Goal: Task Accomplishment & Management: Use online tool/utility

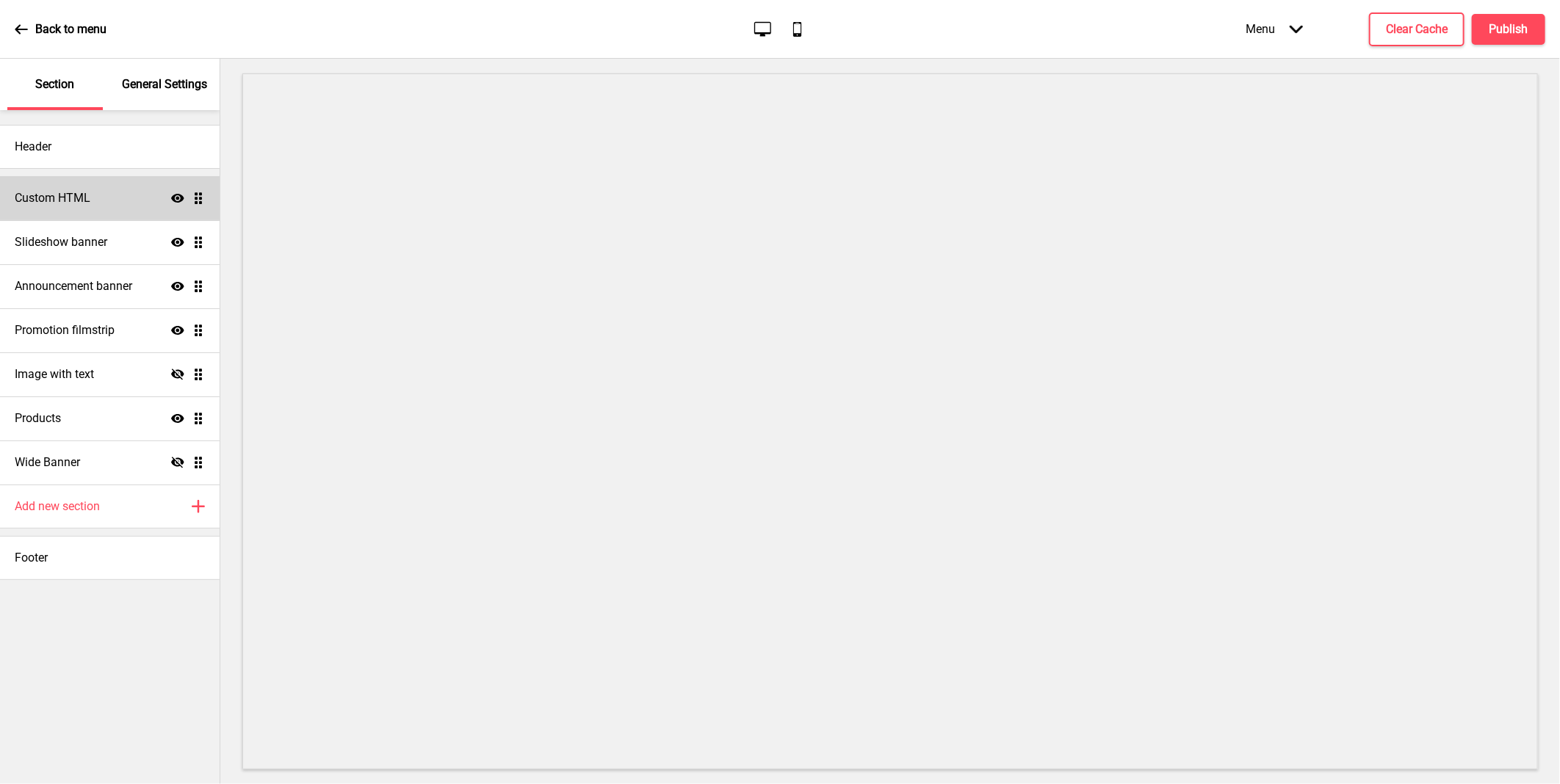
click at [94, 196] on div "Custom HTML Show Drag" at bounding box center [110, 198] width 220 height 44
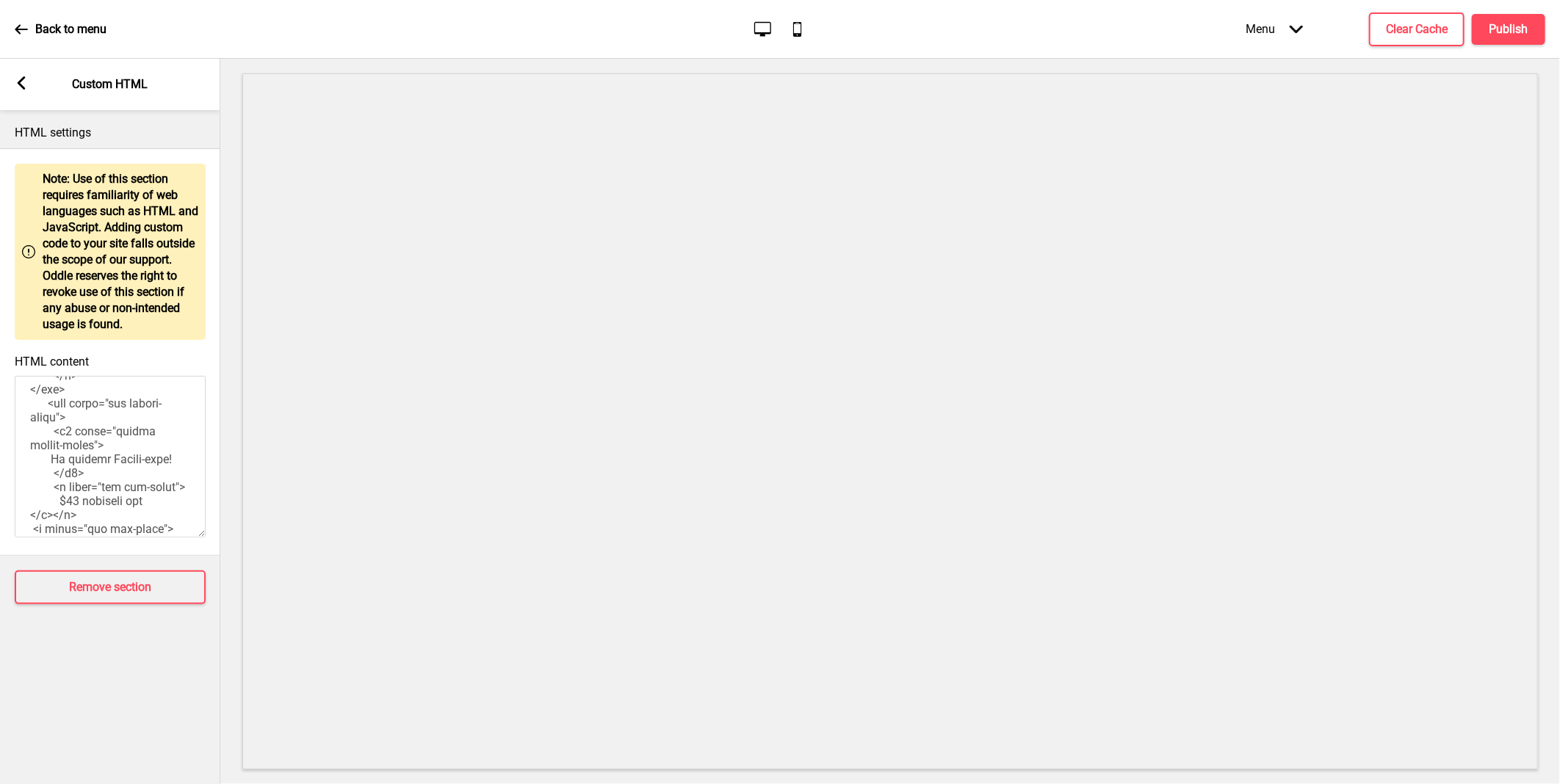
scroll to position [652, 0]
click at [67, 428] on textarea "HTML content" at bounding box center [110, 457] width 191 height 161
type textarea "<!-- Version 1.1 --> <style> /* Please replace #annoucement-x with another id i…"
click at [1520, 29] on h4 "Publish" at bounding box center [1508, 29] width 39 height 16
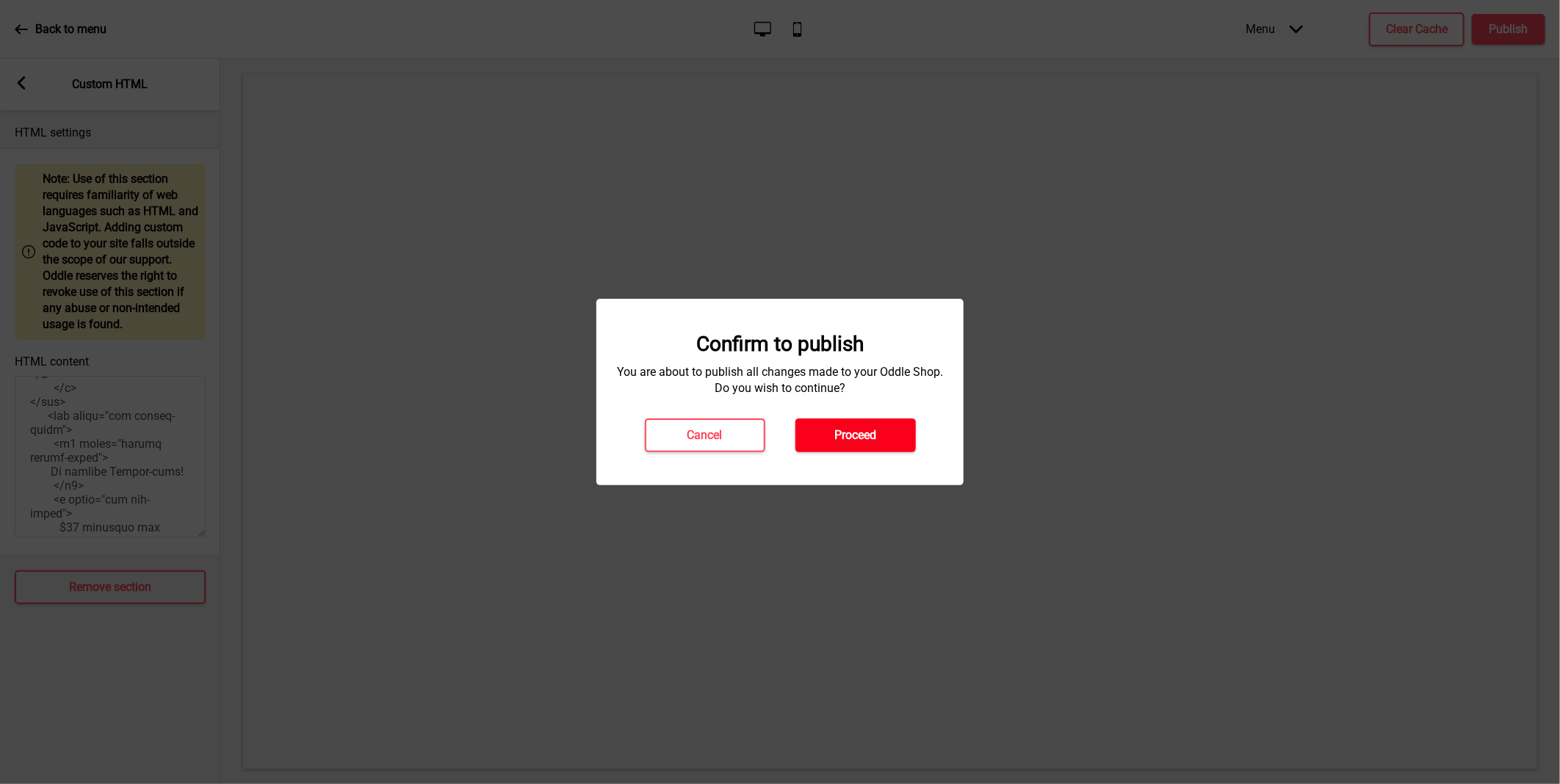
click at [887, 443] on button "Proceed" at bounding box center [855, 435] width 120 height 34
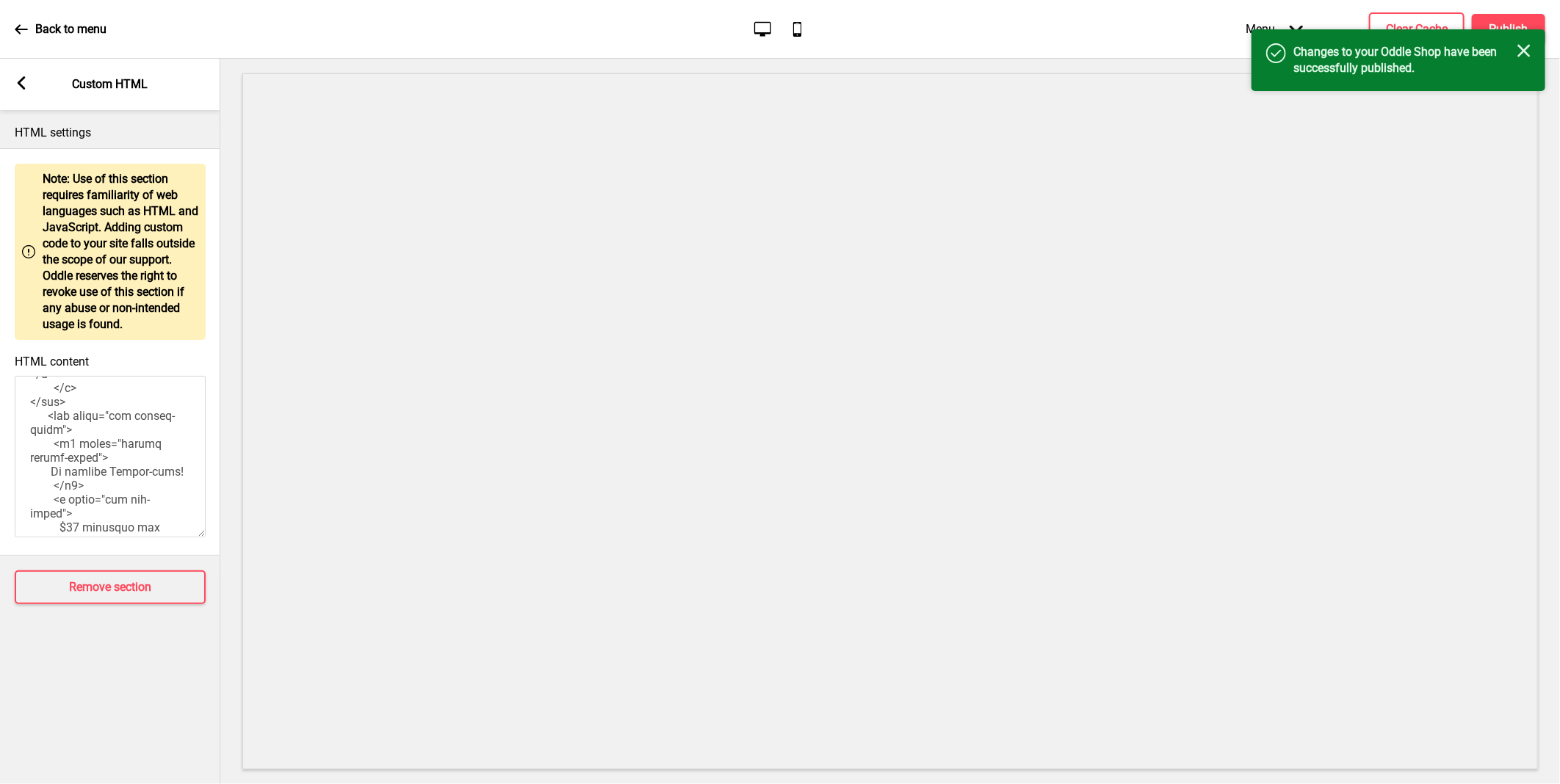
click at [27, 27] on icon at bounding box center [22, 29] width 13 height 13
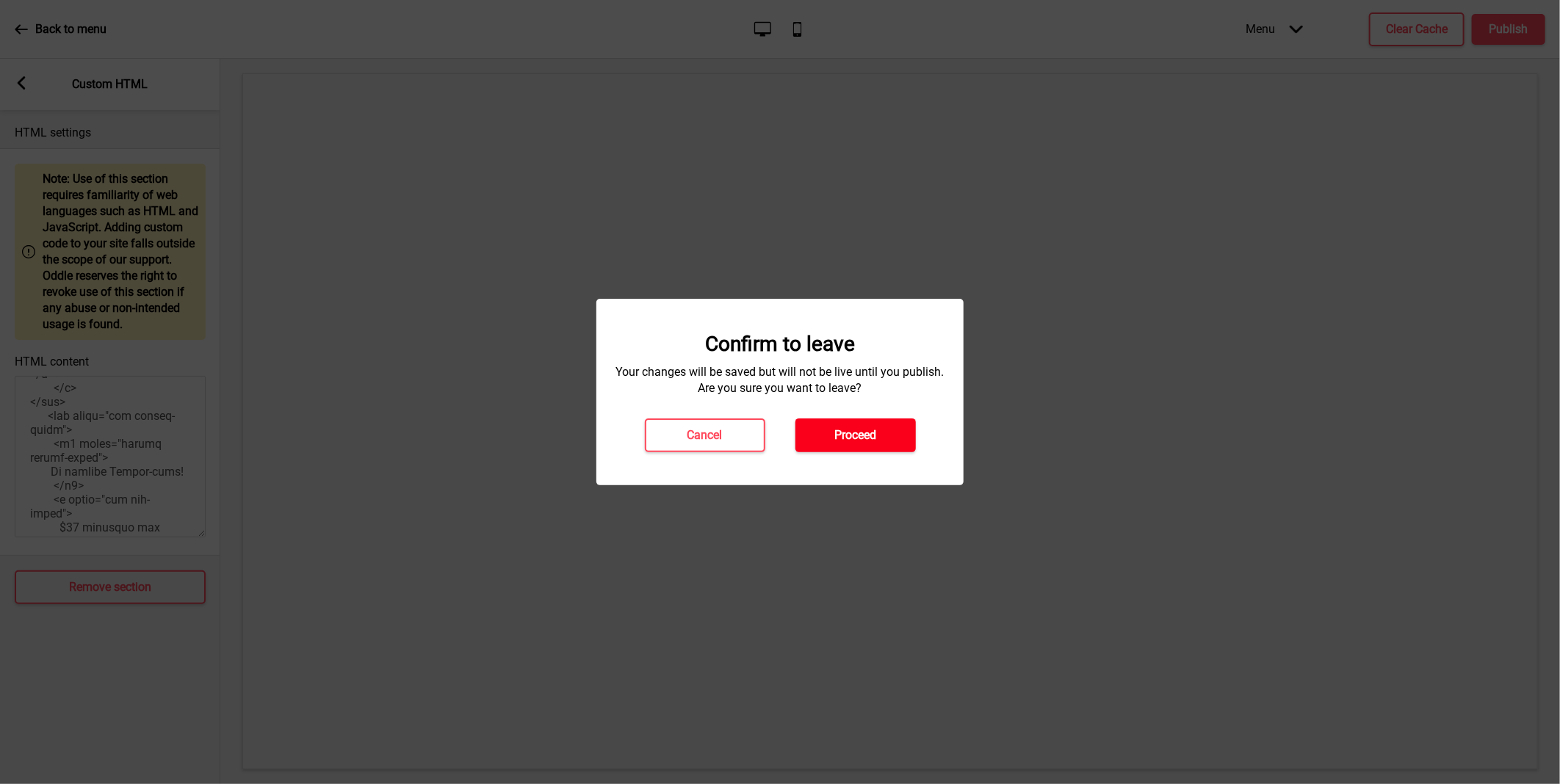
click at [857, 433] on h4 "Proceed" at bounding box center [855, 435] width 42 height 16
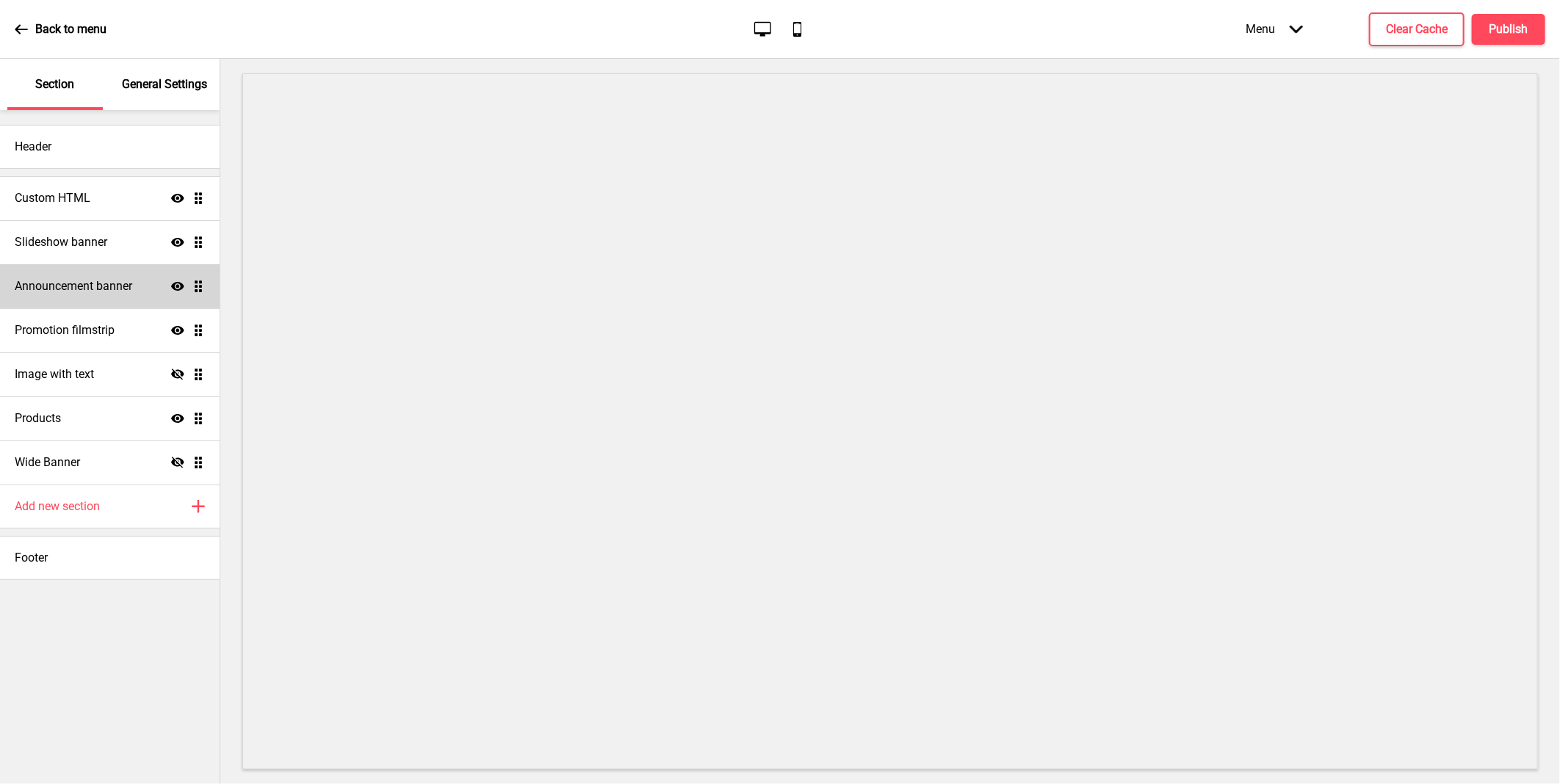
click at [100, 288] on h4 "Announcement banner" at bounding box center [73, 286] width 117 height 16
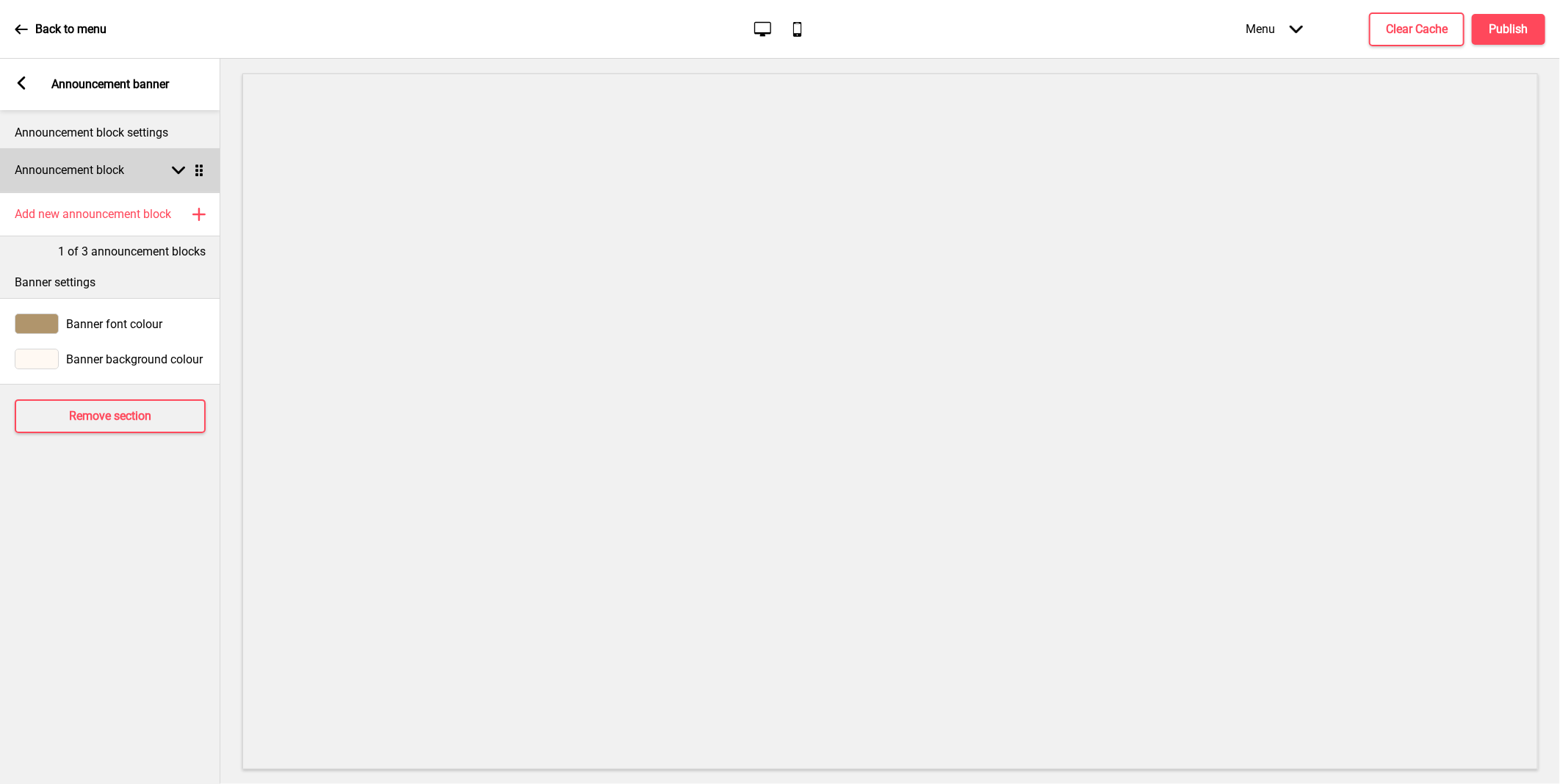
click at [174, 170] on icon at bounding box center [179, 170] width 13 height 8
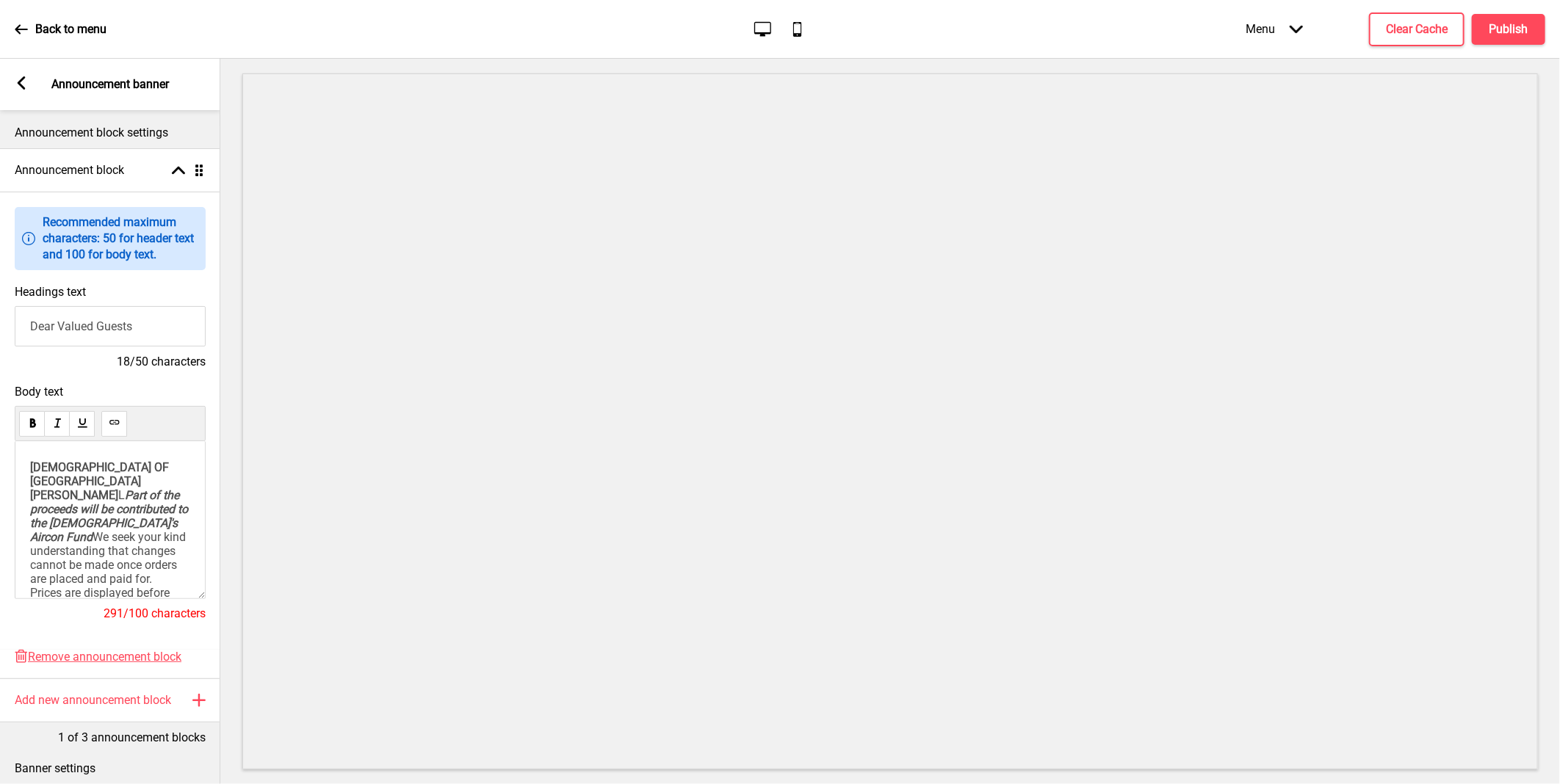
scroll to position [81, 0]
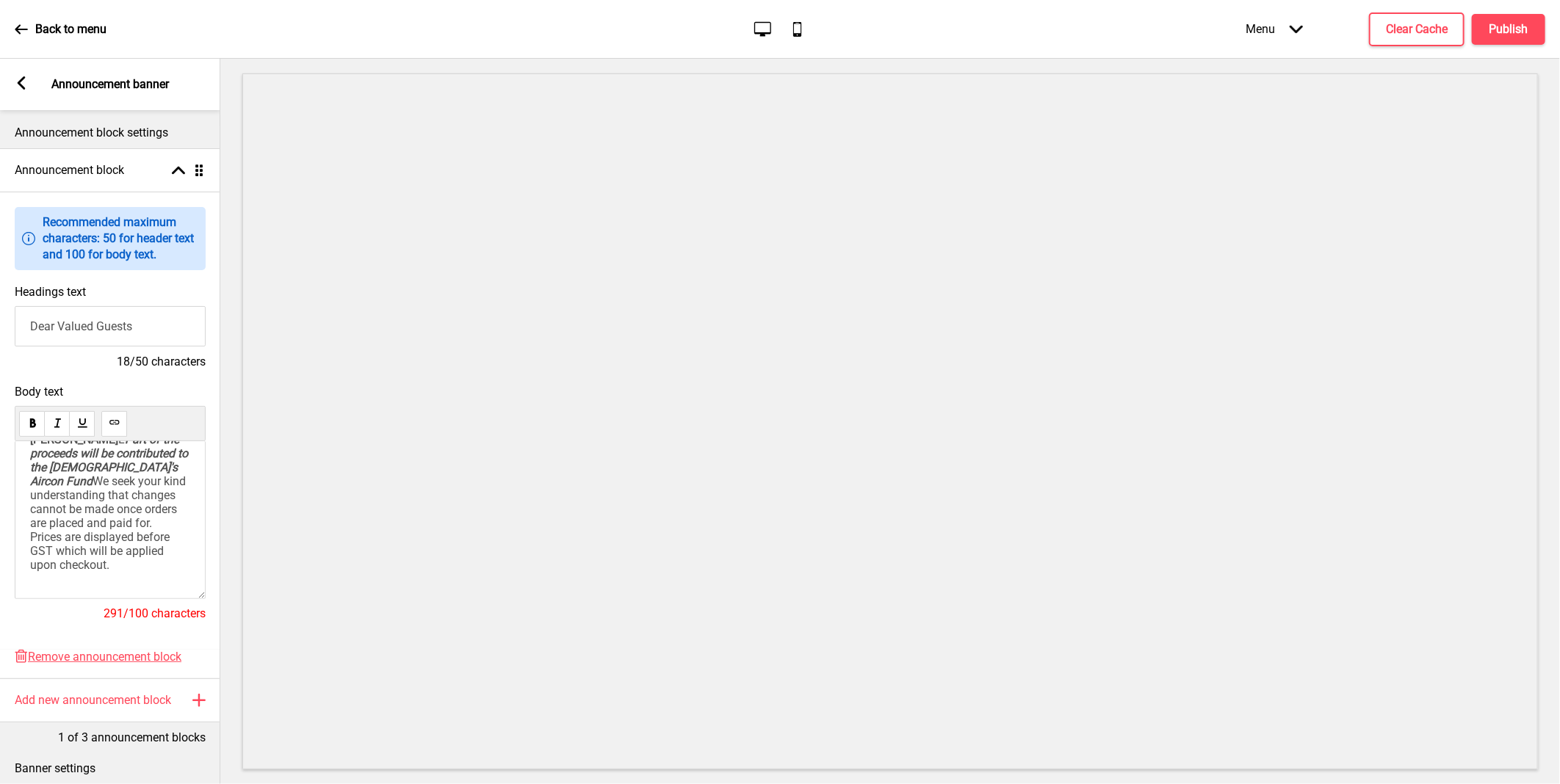
click at [19, 90] on div "Arrow left" at bounding box center [22, 84] width 13 height 16
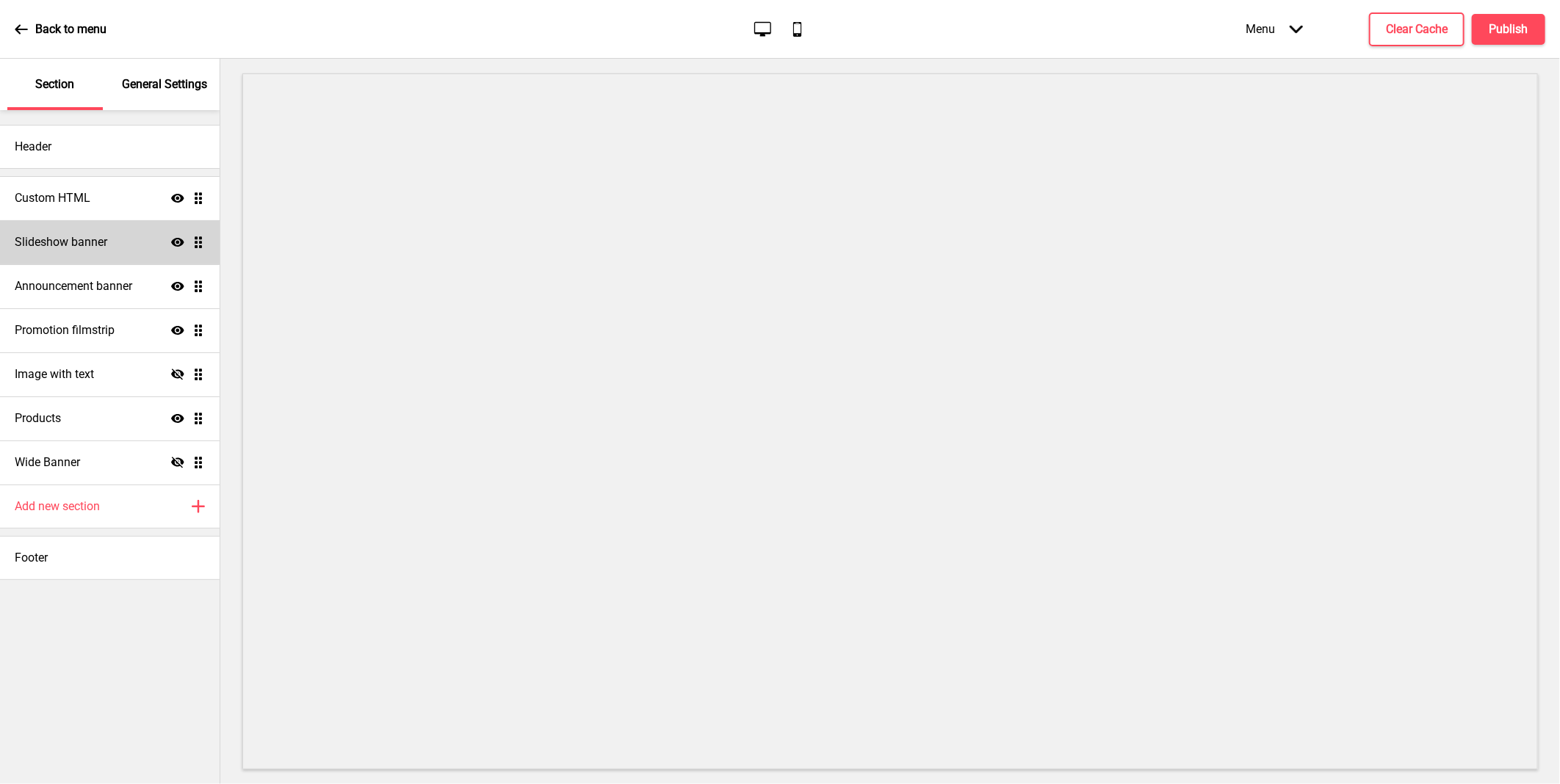
click at [112, 230] on div "Slideshow banner Show Drag" at bounding box center [110, 242] width 220 height 44
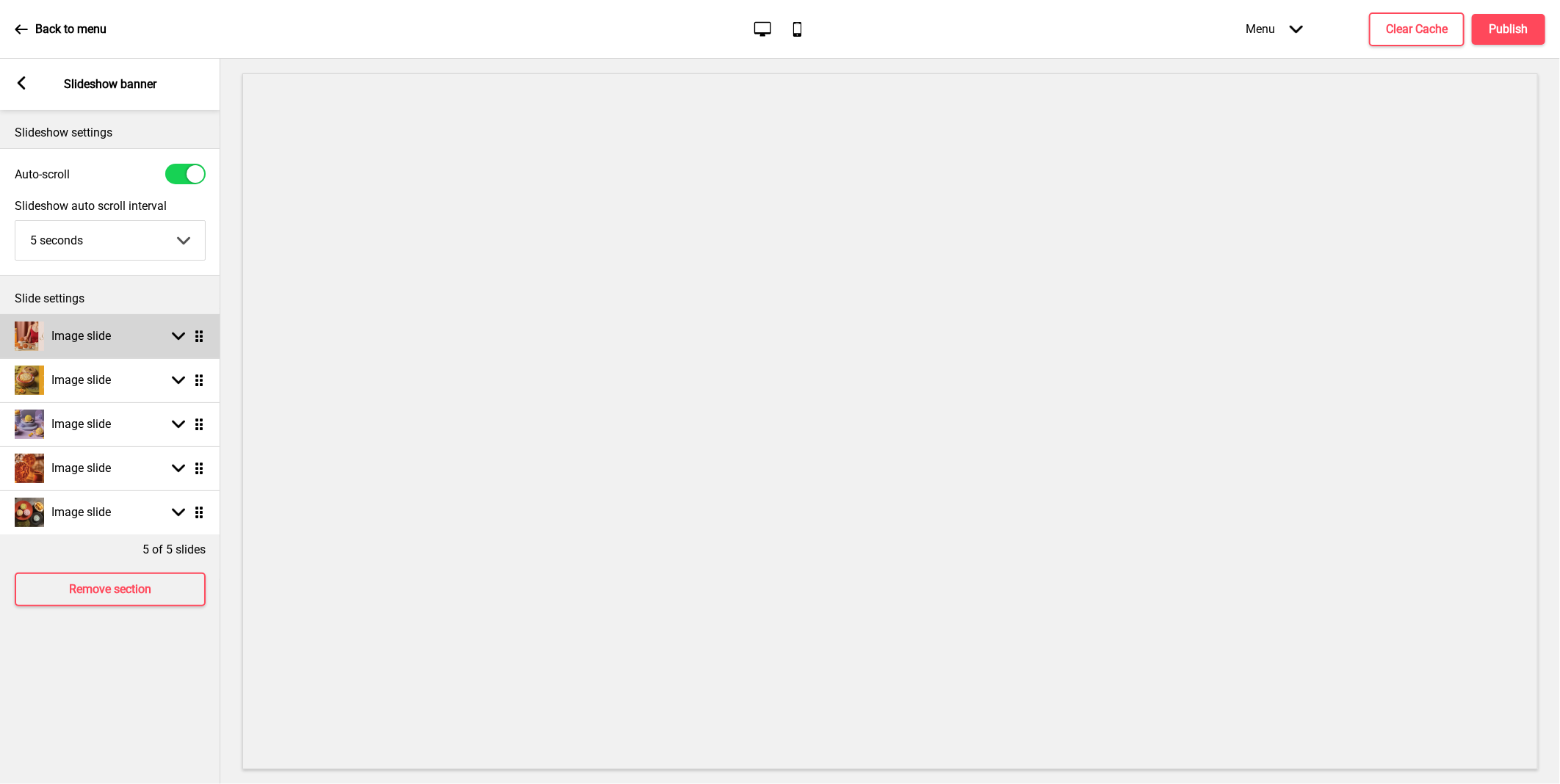
click at [199, 333] on ul "Image slide Arrow down Drag Image slide Arrow down Drag Image slide Arrow down …" at bounding box center [110, 424] width 221 height 220
click at [196, 340] on ul "Image slide Arrow down Drag Image slide Arrow down Drag Image slide Arrow down …" at bounding box center [110, 424] width 221 height 220
click at [179, 341] on icon at bounding box center [179, 336] width 13 height 8
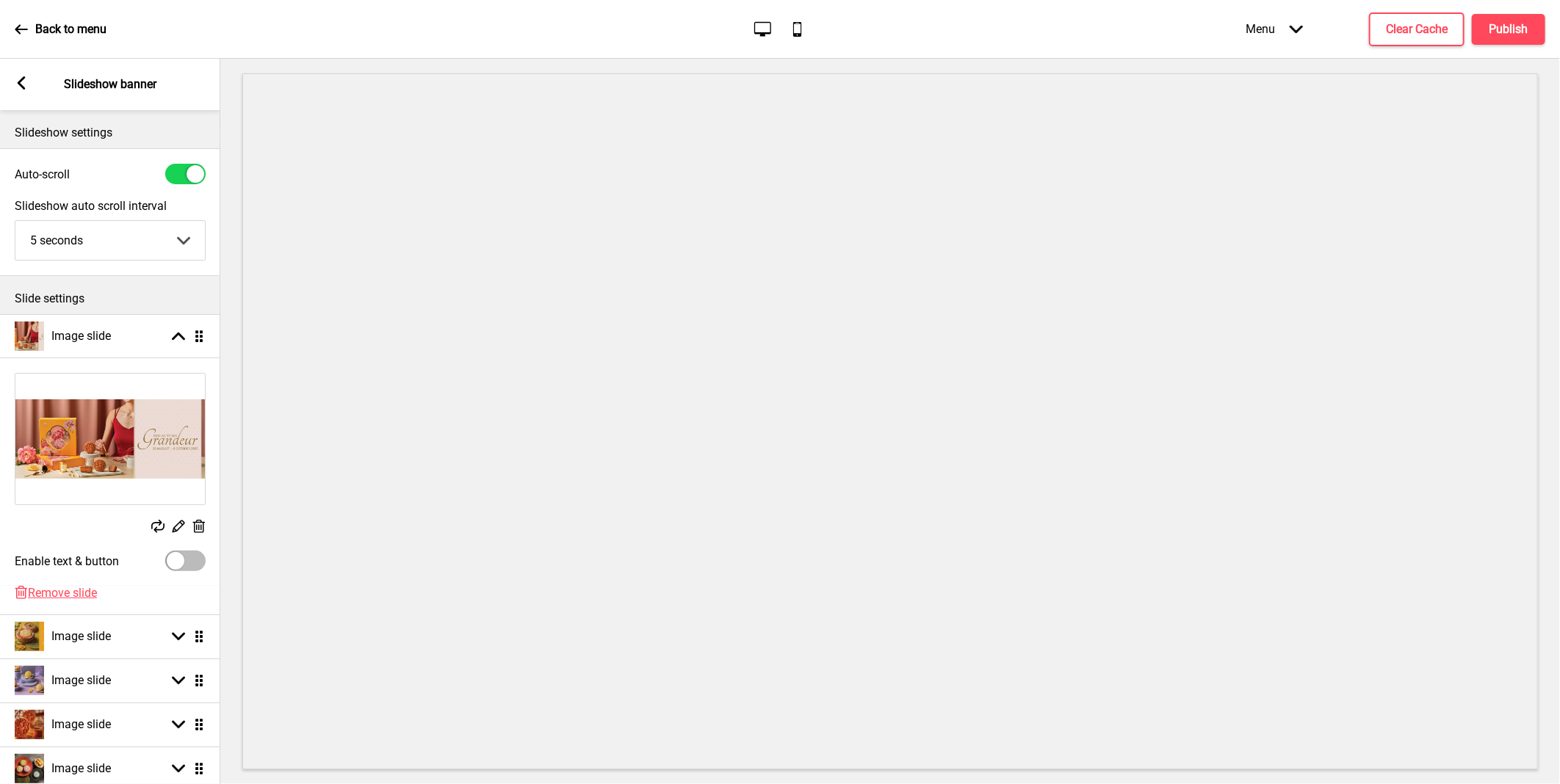
click at [156, 523] on icon at bounding box center [158, 526] width 13 height 13
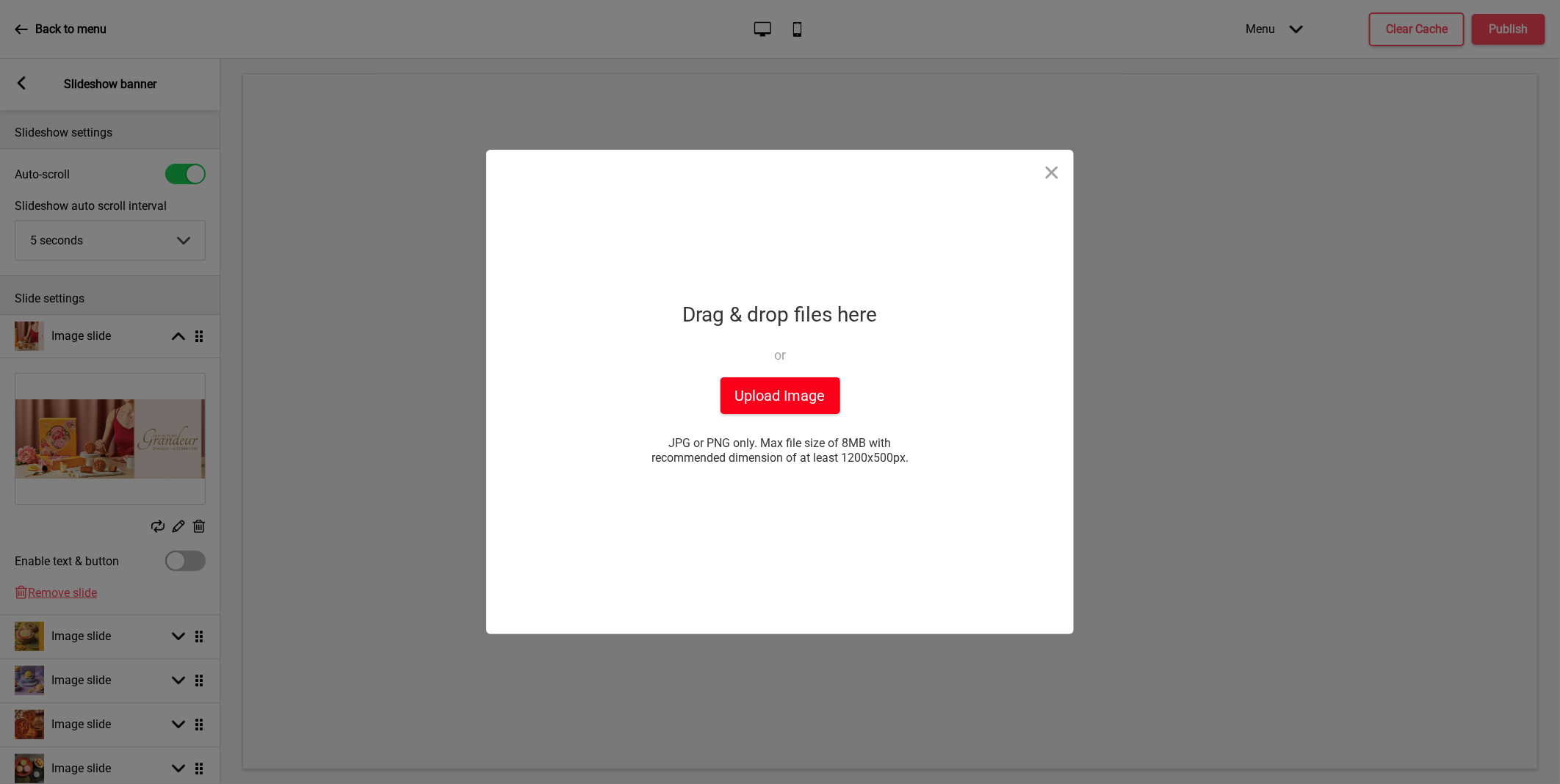
click at [780, 391] on button "Upload Image" at bounding box center [780, 395] width 120 height 37
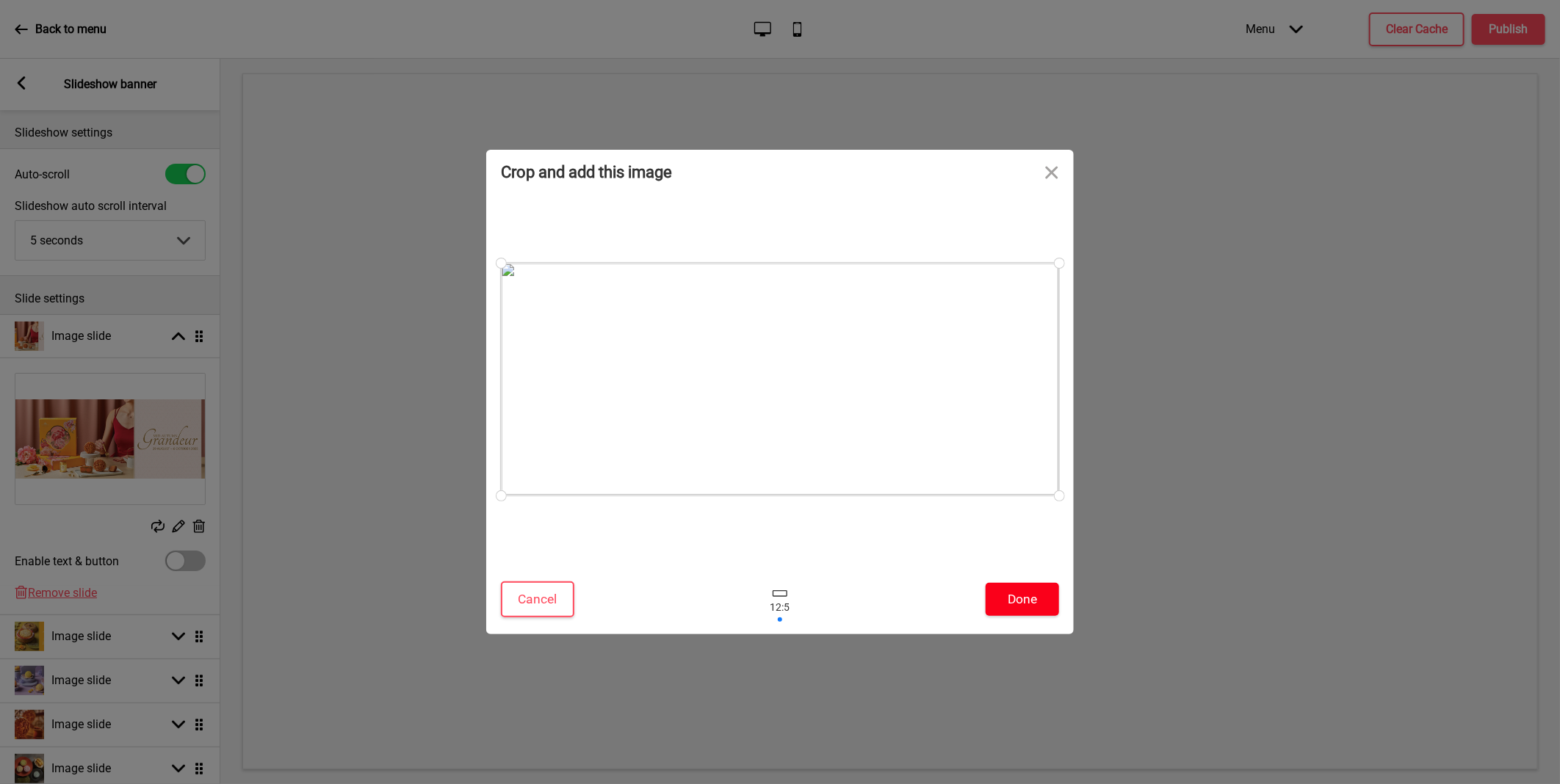
click at [1025, 592] on button "Done" at bounding box center [1022, 599] width 73 height 33
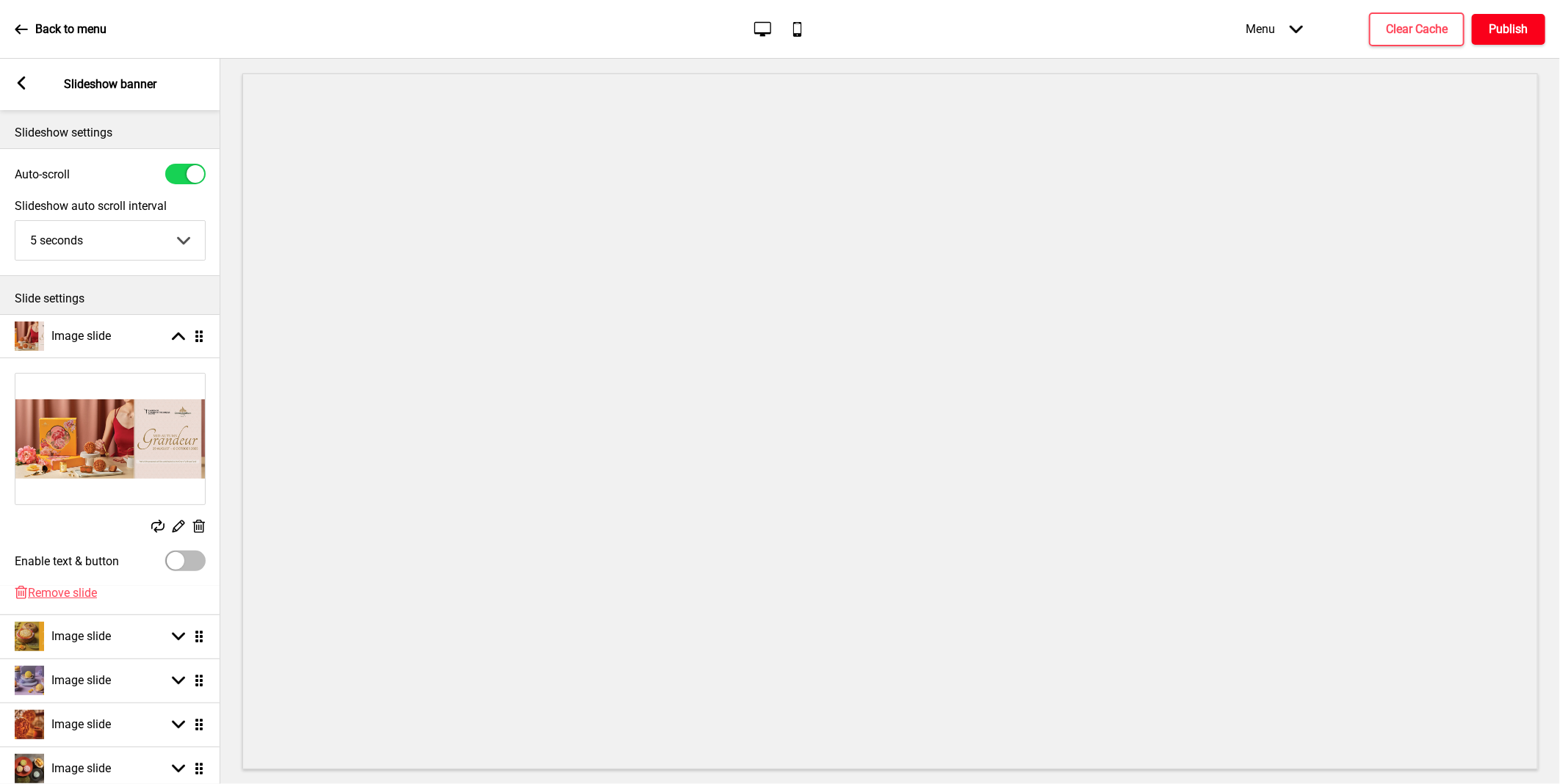
click at [1511, 25] on h4 "Publish" at bounding box center [1508, 29] width 39 height 16
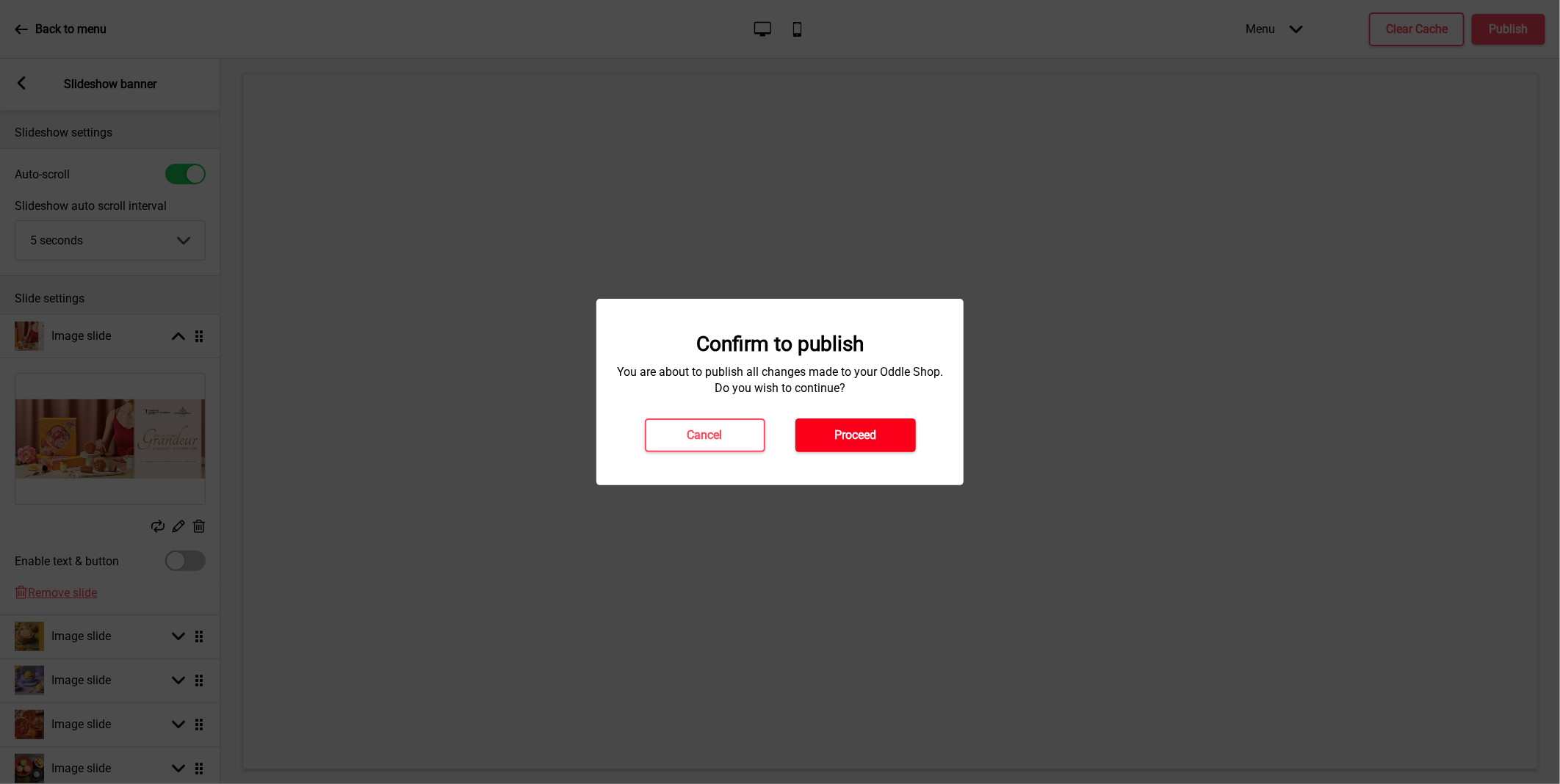
click at [859, 444] on button "Proceed" at bounding box center [855, 435] width 120 height 34
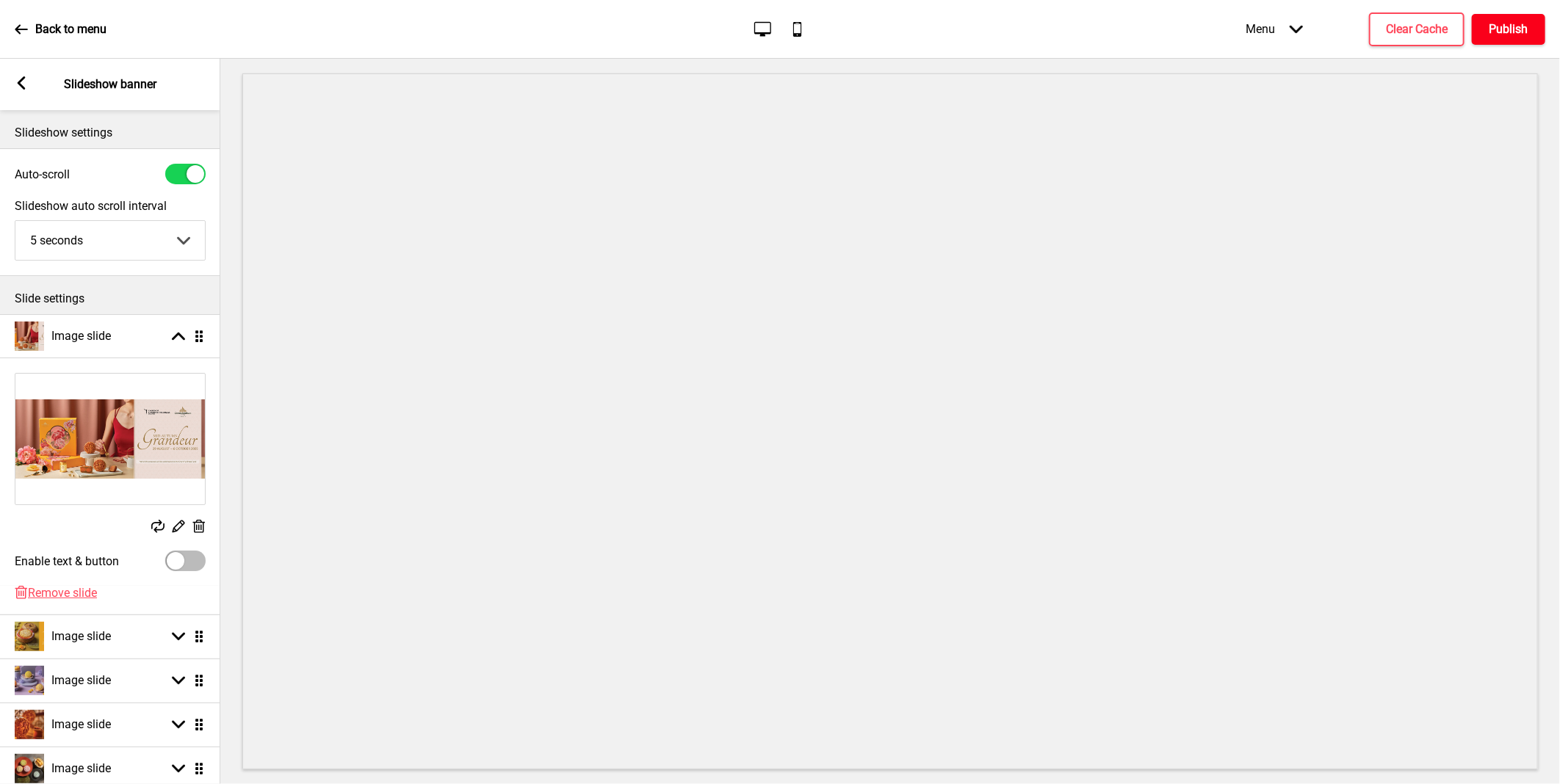
click at [1507, 35] on h4 "Publish" at bounding box center [1508, 29] width 39 height 16
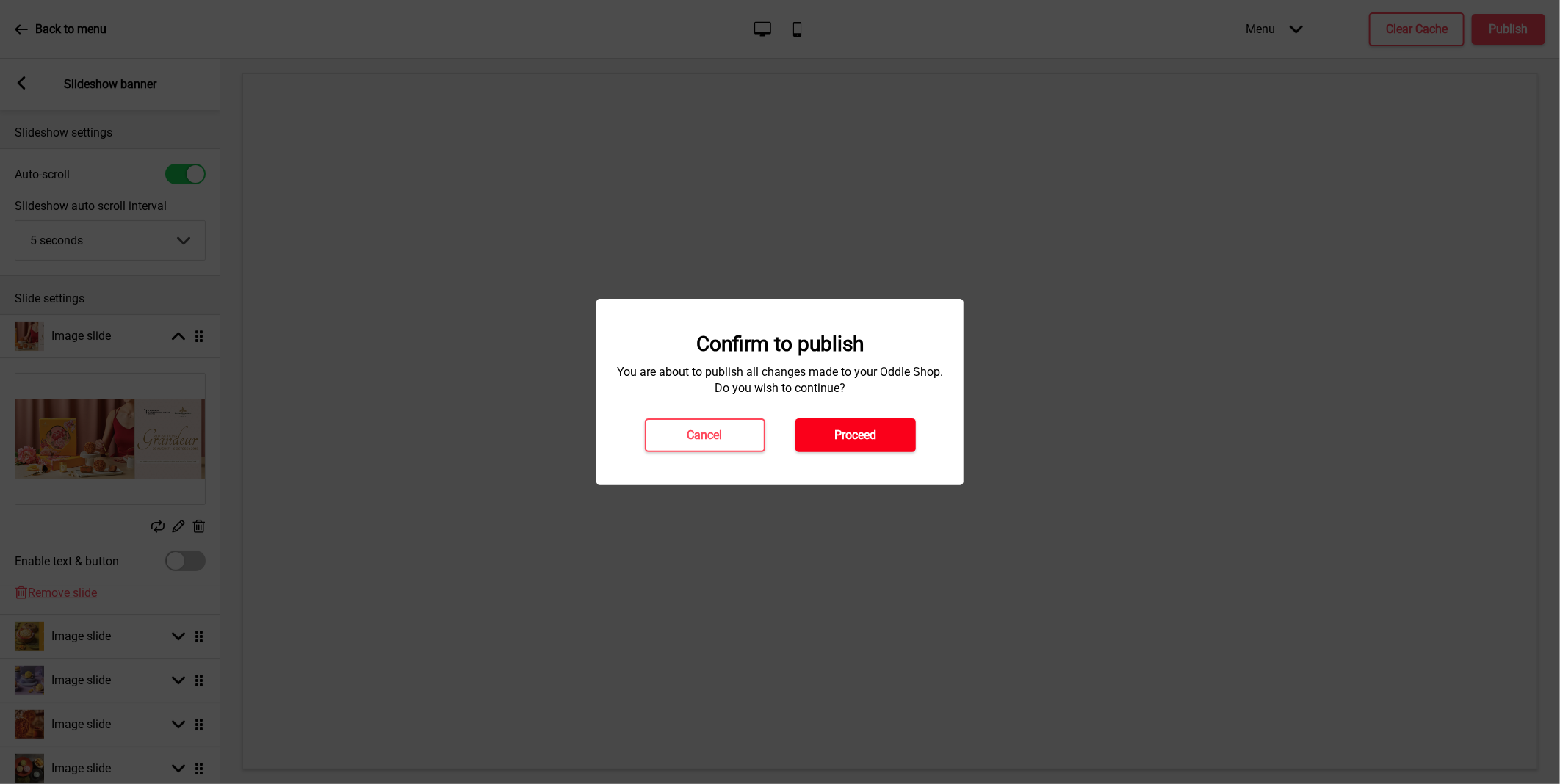
click at [819, 426] on button "Proceed" at bounding box center [855, 435] width 120 height 34
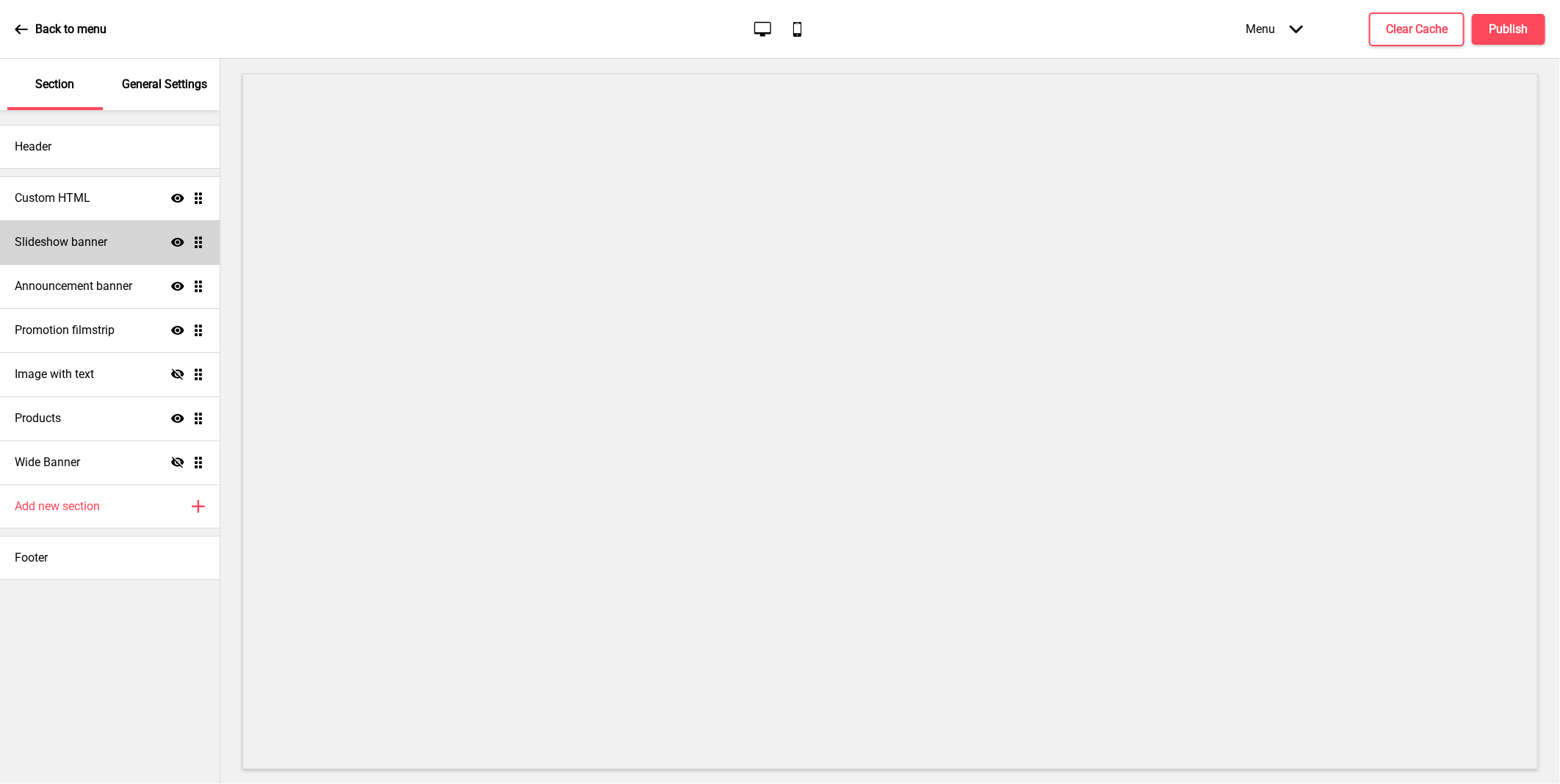
click at [90, 253] on div "Slideshow banner Show Drag" at bounding box center [110, 242] width 220 height 44
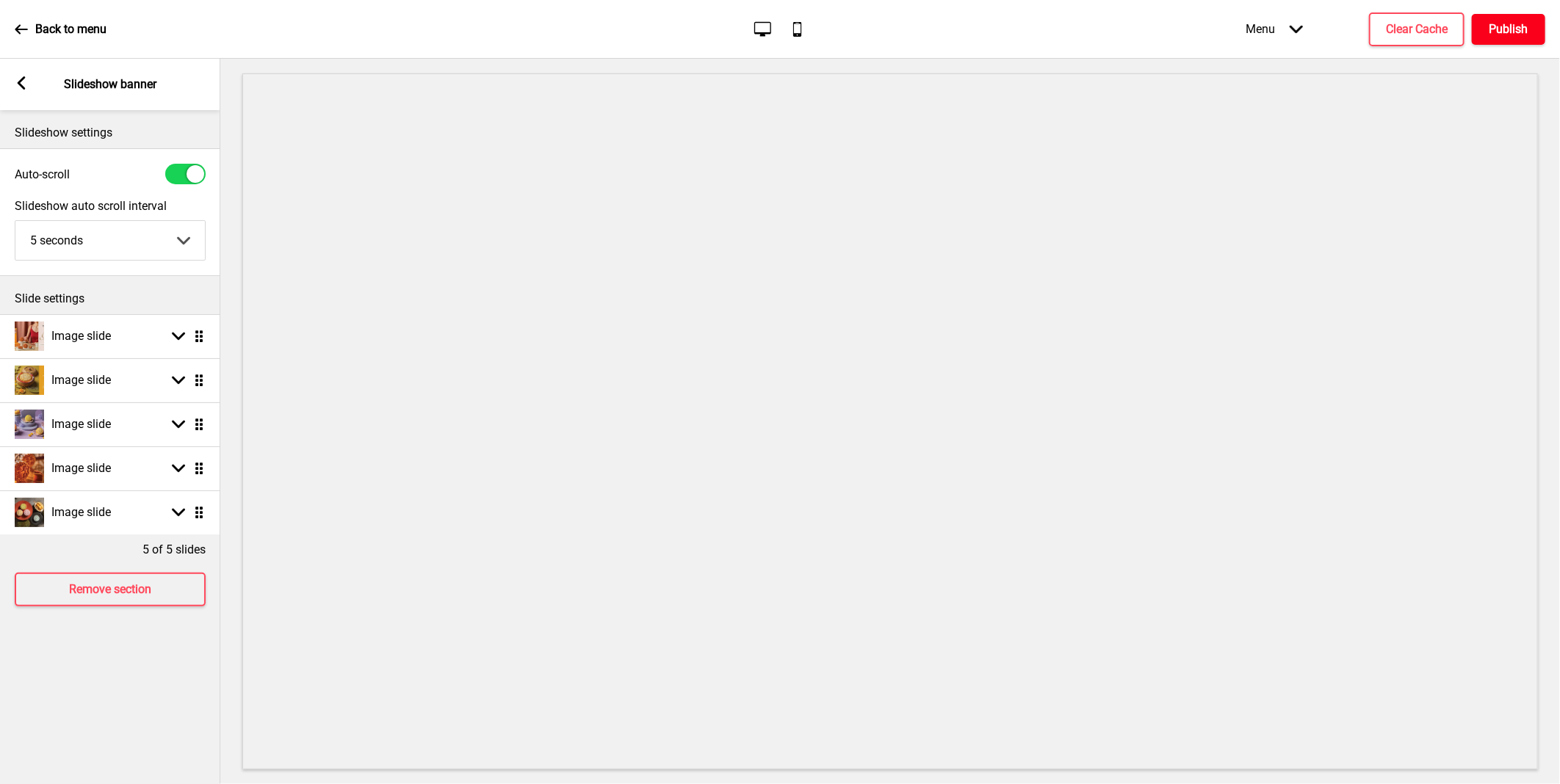
click at [1518, 30] on h4 "Publish" at bounding box center [1508, 29] width 39 height 16
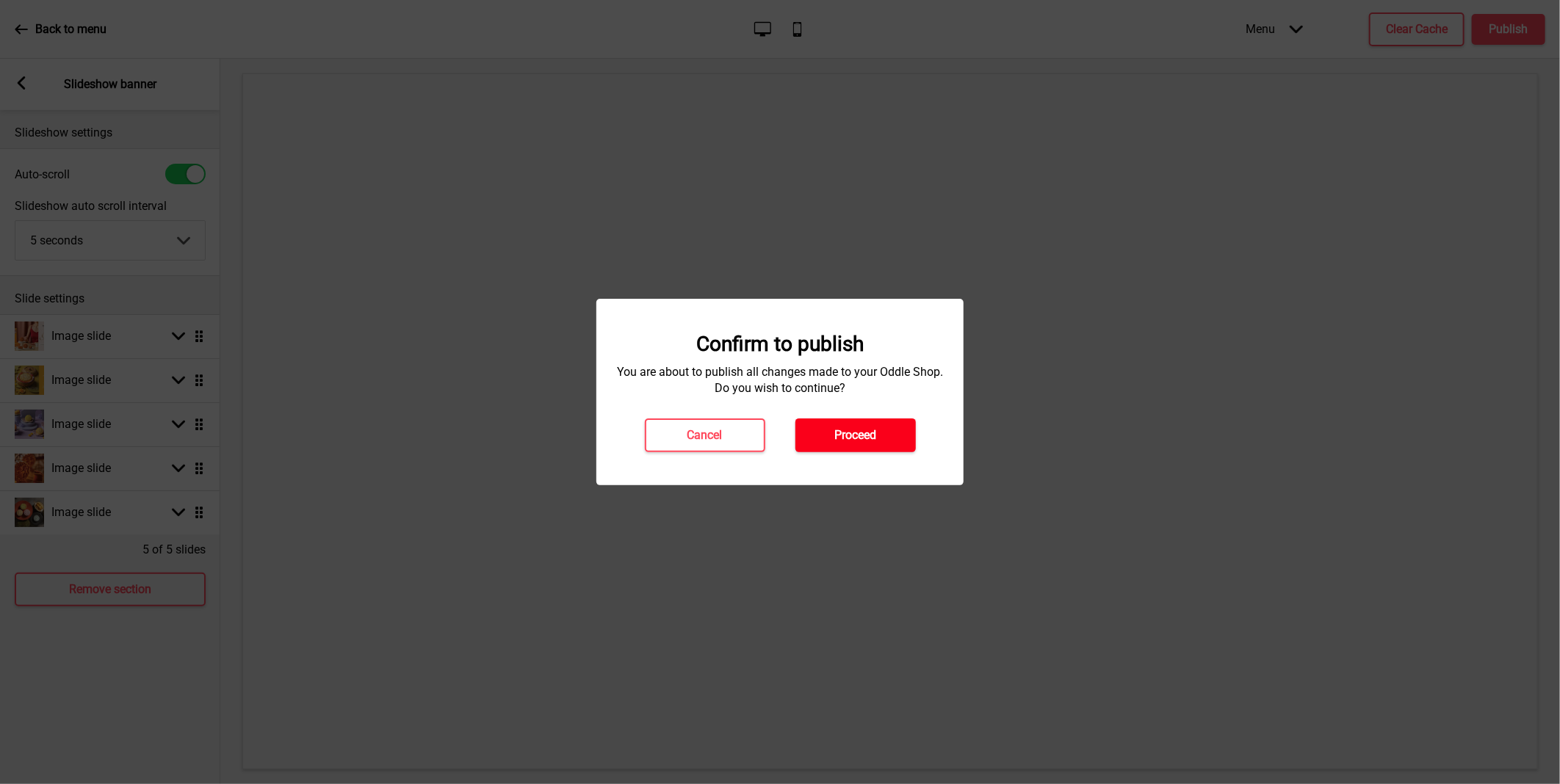
click at [894, 433] on button "Proceed" at bounding box center [855, 435] width 120 height 34
